Goal: Task Accomplishment & Management: Manage account settings

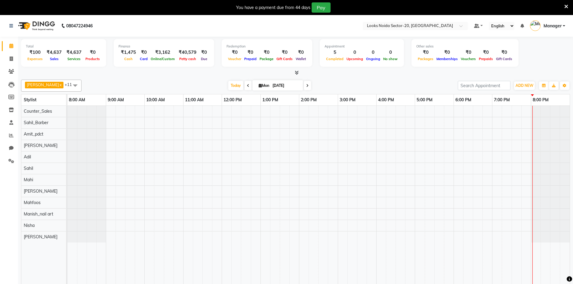
click at [565, 5] on icon at bounding box center [566, 6] width 4 height 5
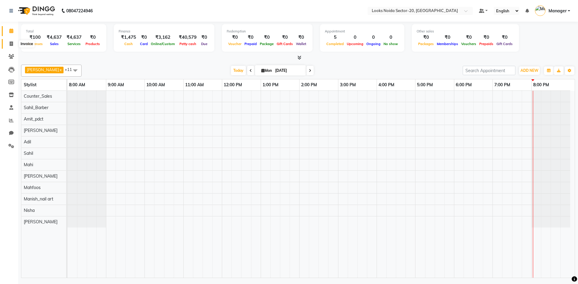
click at [12, 43] on icon at bounding box center [11, 44] width 3 height 5
select select "8646"
select select "service"
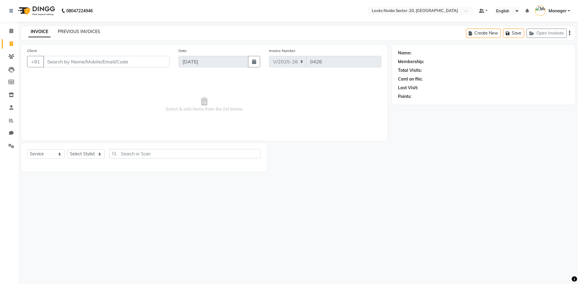
click at [88, 29] on link "PREVIOUS INVOICES" at bounding box center [79, 31] width 42 height 5
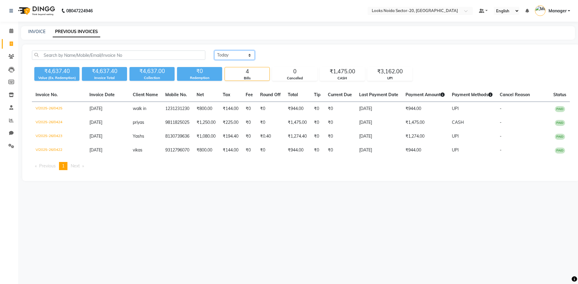
click at [252, 57] on select "[DATE] [DATE] Custom Range" at bounding box center [234, 55] width 40 height 9
select select "range"
click at [214, 51] on select "[DATE] [DATE] Custom Range" at bounding box center [234, 55] width 40 height 9
click at [292, 54] on input "[DATE]" at bounding box center [283, 55] width 42 height 8
select select "9"
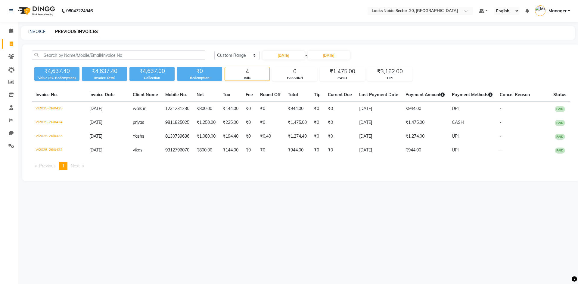
select select "2025"
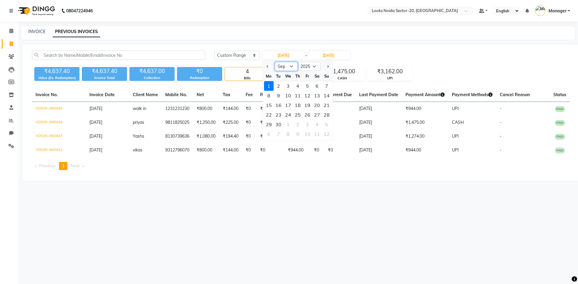
click at [279, 67] on select "Jan Feb Mar Apr May Jun [DATE] Aug Sep Oct Nov Dec" at bounding box center [286, 66] width 23 height 9
select select "8"
click at [275, 62] on select "Jan Feb Mar Apr May Jun [DATE] Aug Sep Oct Nov Dec" at bounding box center [286, 66] width 23 height 9
click at [319, 125] on div "30" at bounding box center [317, 125] width 10 height 10
type input "[DATE]"
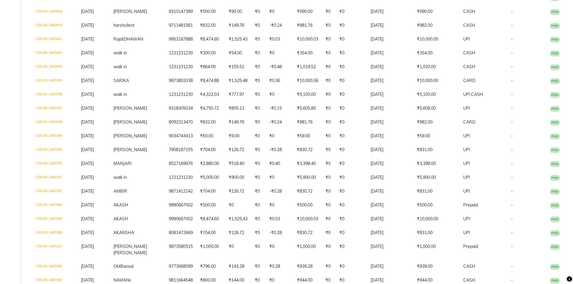
scroll to position [401, 0]
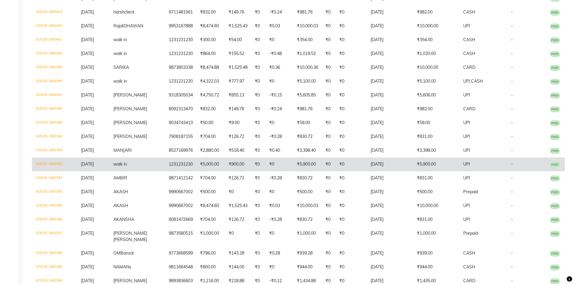
click at [295, 171] on td "₹5,900.00" at bounding box center [307, 165] width 29 height 14
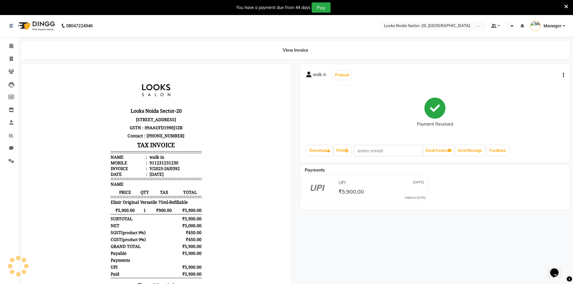
select select "en"
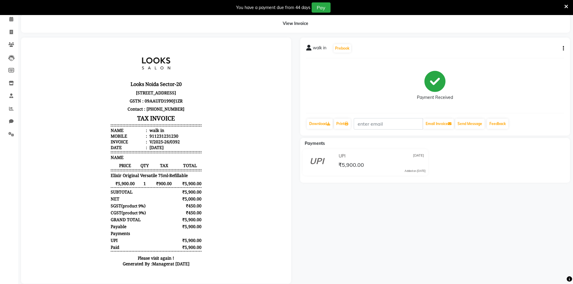
scroll to position [40, 0]
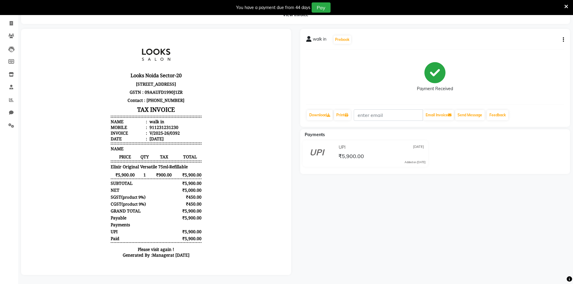
click at [565, 6] on icon at bounding box center [566, 6] width 4 height 5
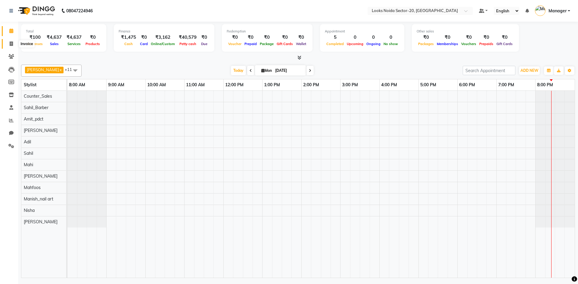
click at [10, 44] on icon at bounding box center [11, 44] width 3 height 5
select select "service"
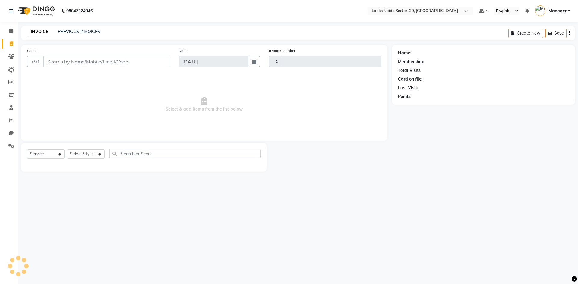
type input "0426"
select select "8646"
click at [91, 32] on link "PREVIOUS INVOICES" at bounding box center [79, 31] width 42 height 5
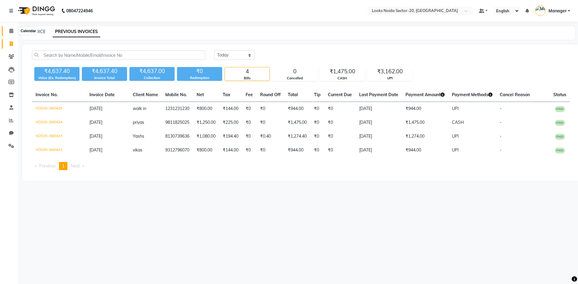
click at [14, 29] on span at bounding box center [11, 31] width 11 height 7
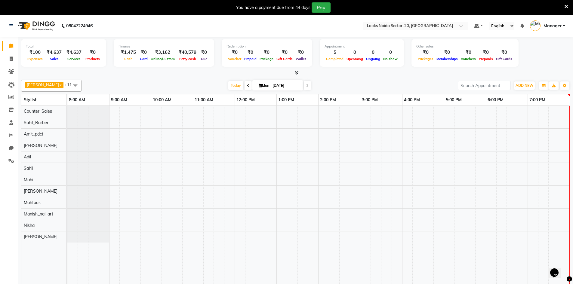
click at [569, 7] on div "You have a payment due from 44 days Pay" at bounding box center [286, 7] width 573 height 15
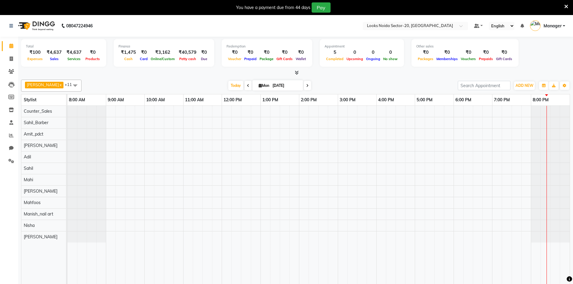
click at [567, 7] on icon at bounding box center [566, 6] width 4 height 5
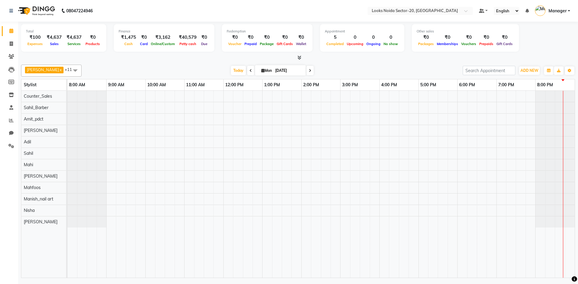
drag, startPoint x: 245, startPoint y: 13, endPoint x: 186, endPoint y: 8, distance: 59.8
click at [186, 8] on nav "08047224946 Select Location × Looks Noida Sector-20, Noida Default Panel My Pan…" at bounding box center [289, 11] width 578 height 22
